Goal: Use online tool/utility: Utilize a website feature to perform a specific function

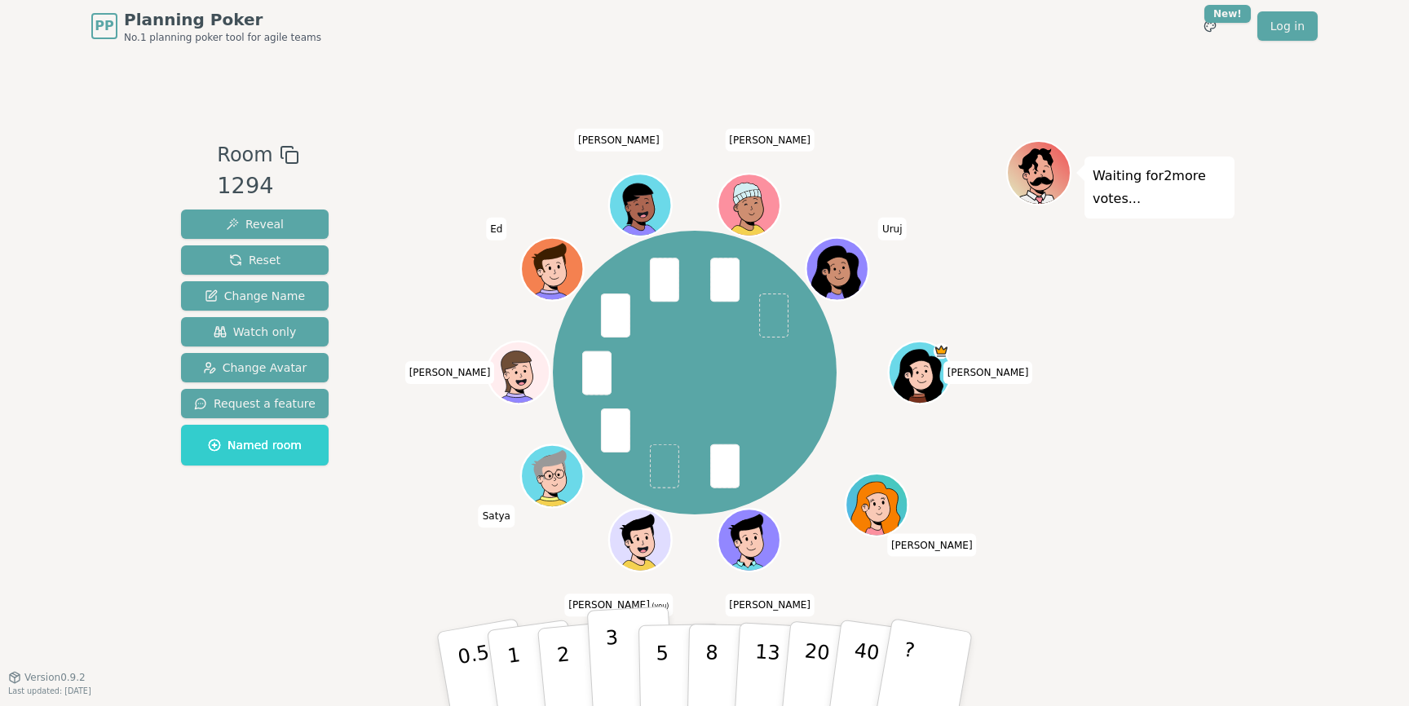
click at [609, 648] on p "3" at bounding box center [614, 670] width 18 height 89
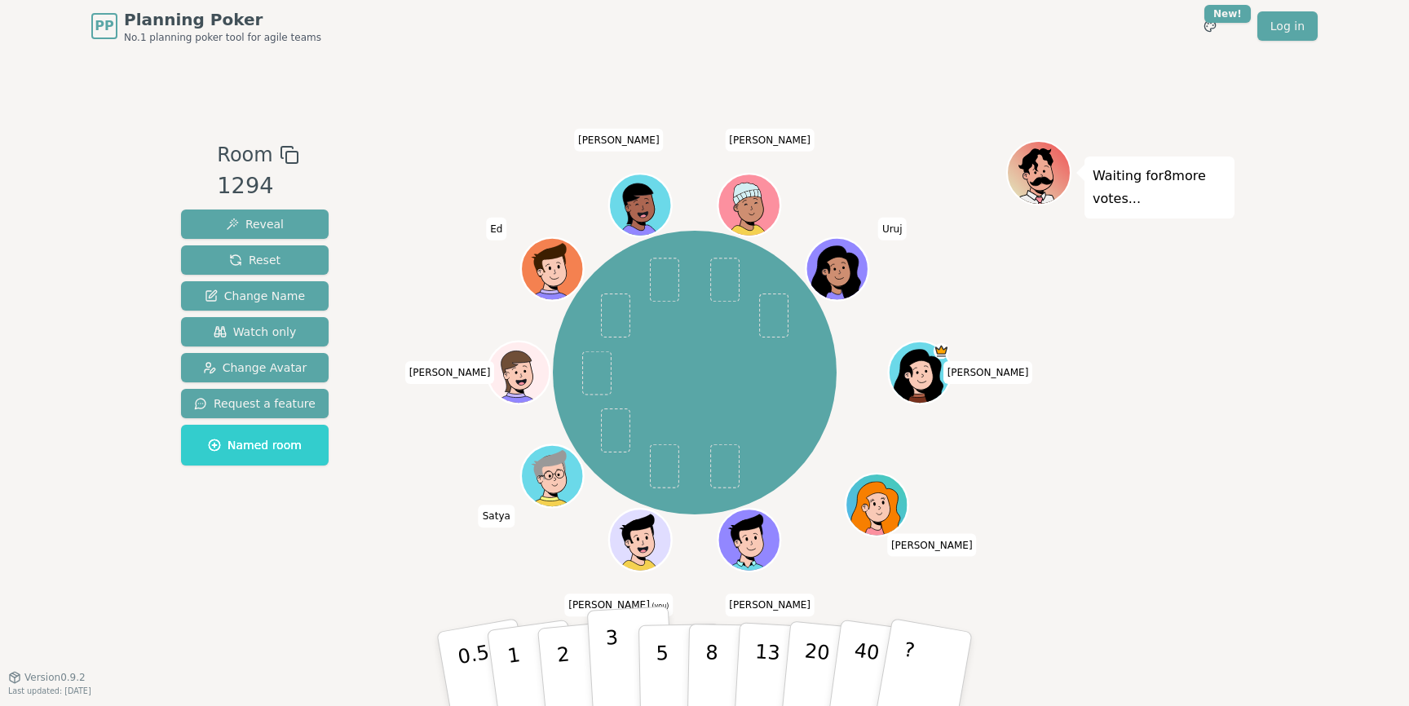
click at [609, 645] on p "3" at bounding box center [614, 670] width 18 height 89
click at [515, 652] on button "1" at bounding box center [532, 670] width 97 height 132
click at [567, 668] on p "2" at bounding box center [565, 671] width 21 height 89
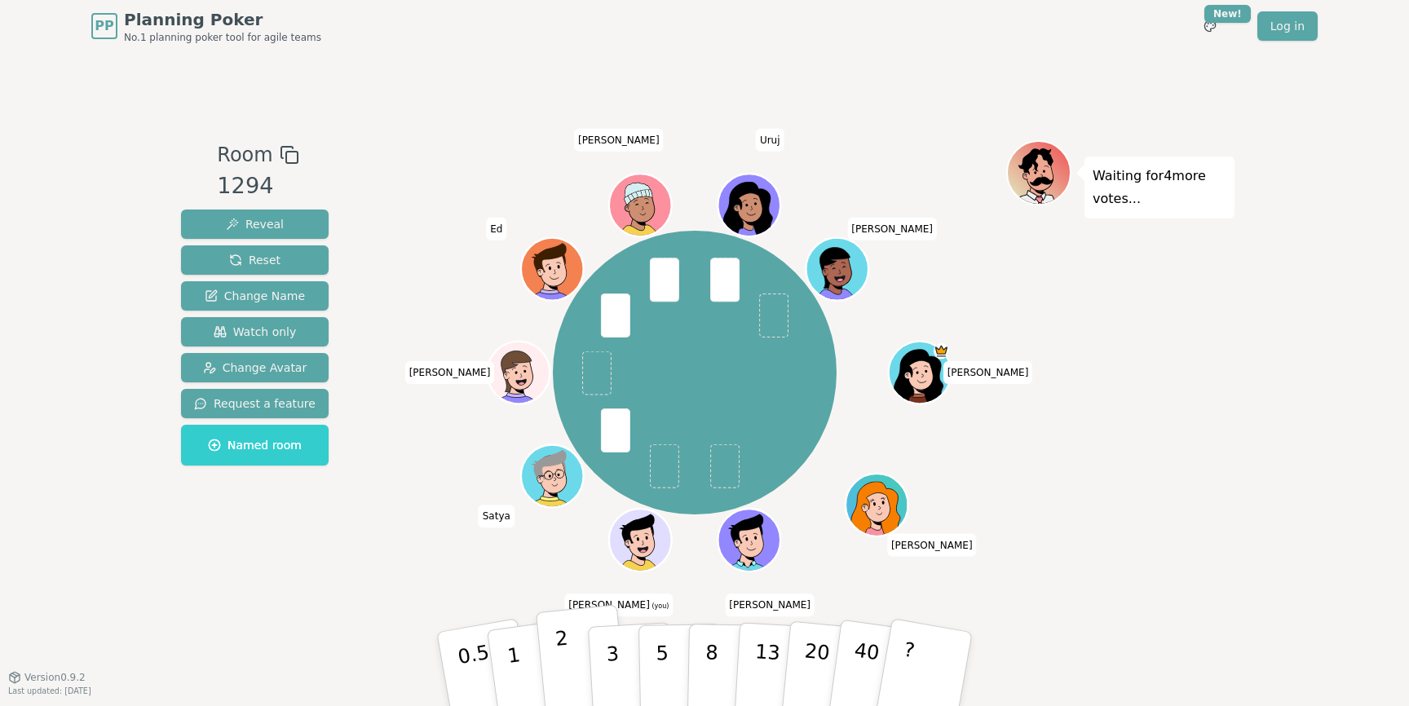
click at [564, 646] on p "2" at bounding box center [565, 671] width 21 height 89
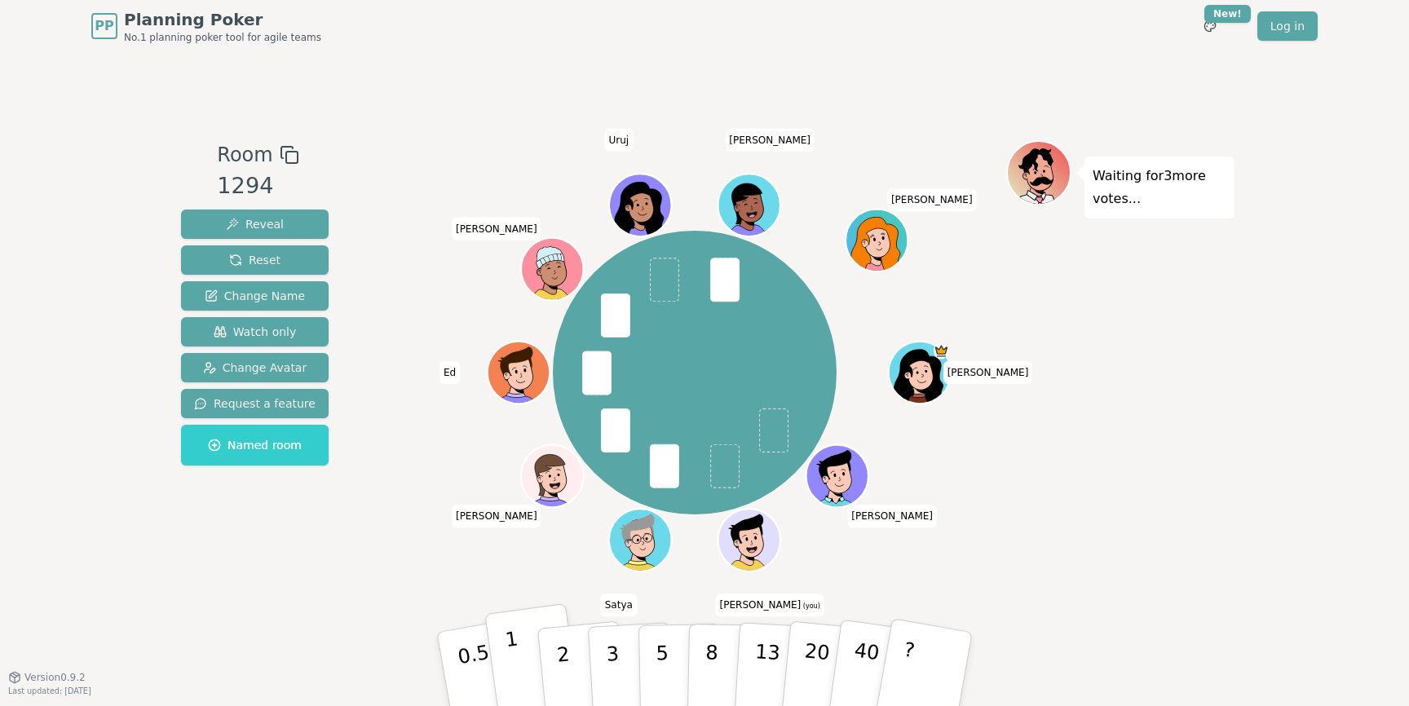
click at [510, 663] on p "1" at bounding box center [516, 671] width 24 height 89
